Goal: Transaction & Acquisition: Purchase product/service

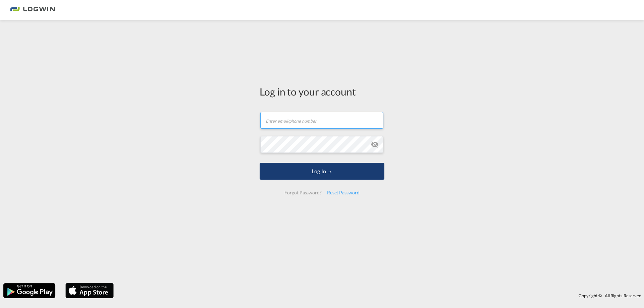
type input "[PERSON_NAME][EMAIL_ADDRESS][PERSON_NAME][DOMAIN_NAME]"
click at [288, 176] on button "Log In" at bounding box center [322, 171] width 125 height 17
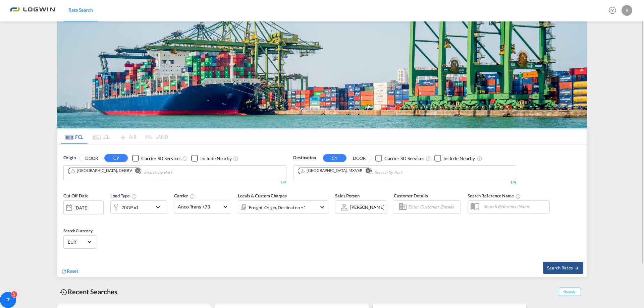
click at [361, 171] on button "Remove" at bounding box center [366, 171] width 10 height 7
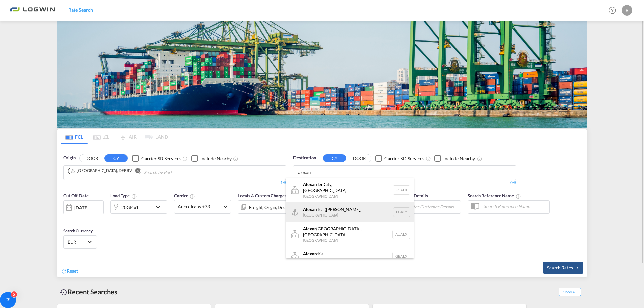
type input "alexan"
click at [311, 207] on div "[PERSON_NAME] ([PERSON_NAME]) [GEOGRAPHIC_DATA] EGALY" at bounding box center [349, 212] width 127 height 20
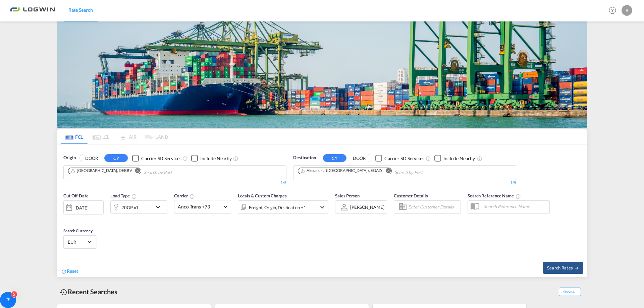
click at [135, 171] on md-icon "Remove" at bounding box center [137, 170] width 5 height 5
click at [118, 173] on body "Rate Search Rate Search Help Resources Product Release B My Profile Logout FCL …" at bounding box center [322, 154] width 644 height 308
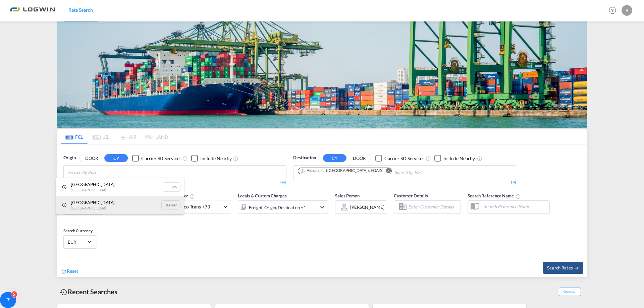
click at [80, 208] on div "[GEOGRAPHIC_DATA] [GEOGRAPHIC_DATA] DEHAM" at bounding box center [119, 205] width 127 height 18
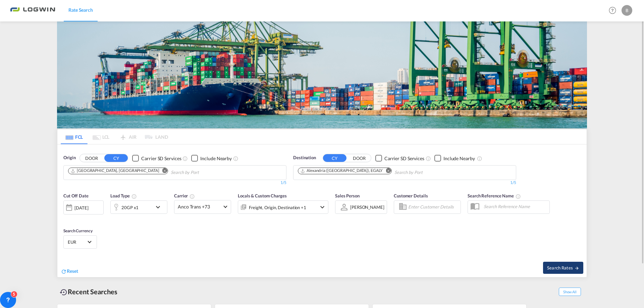
click at [565, 269] on span "Search Rates" at bounding box center [563, 267] width 32 height 5
type input "DEHAM to EGALY / [DATE]"
